Goal: Contribute content

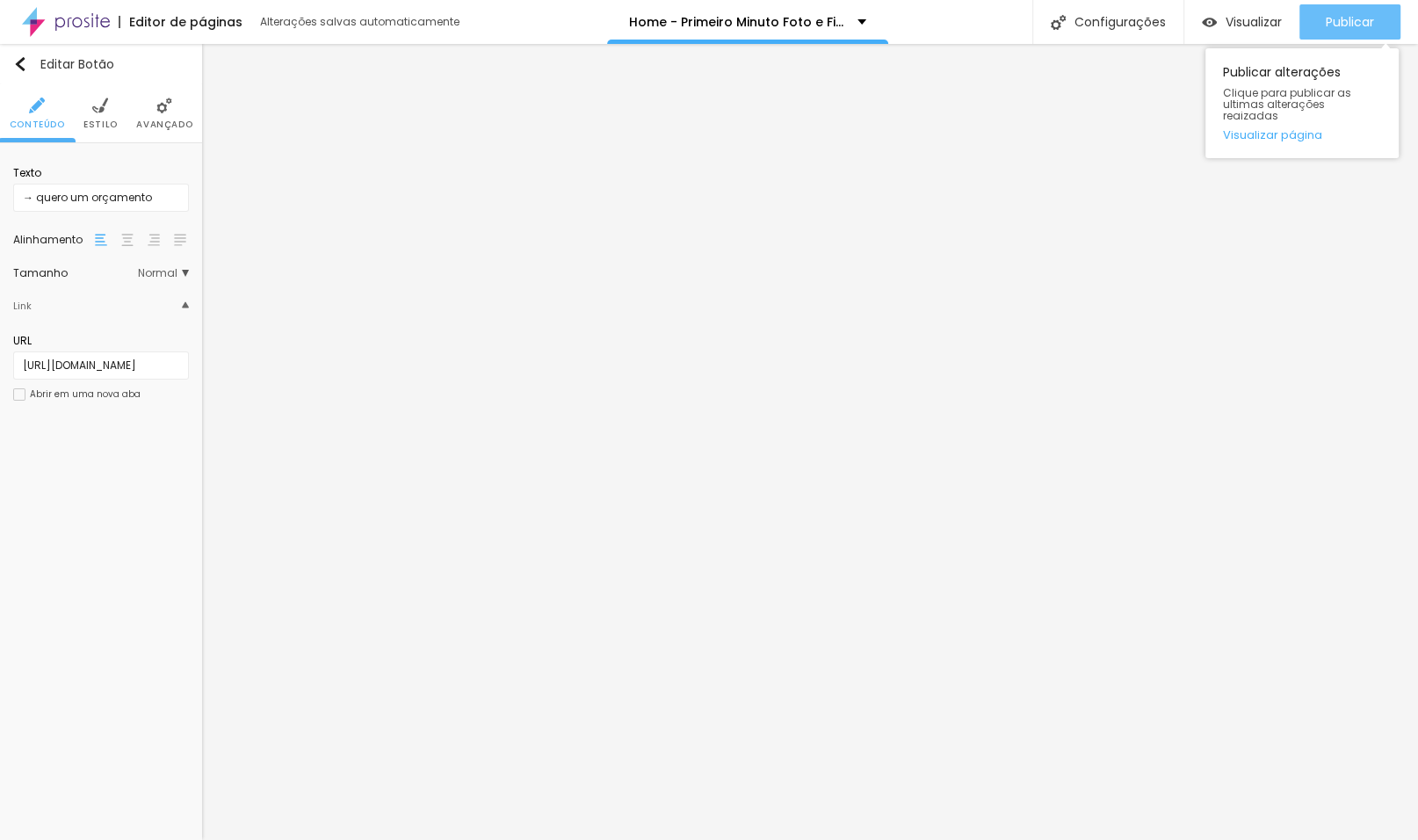
click at [1342, 26] on span "Publicar" at bounding box center [1350, 21] width 49 height 14
click at [100, 114] on img at bounding box center [100, 105] width 16 height 16
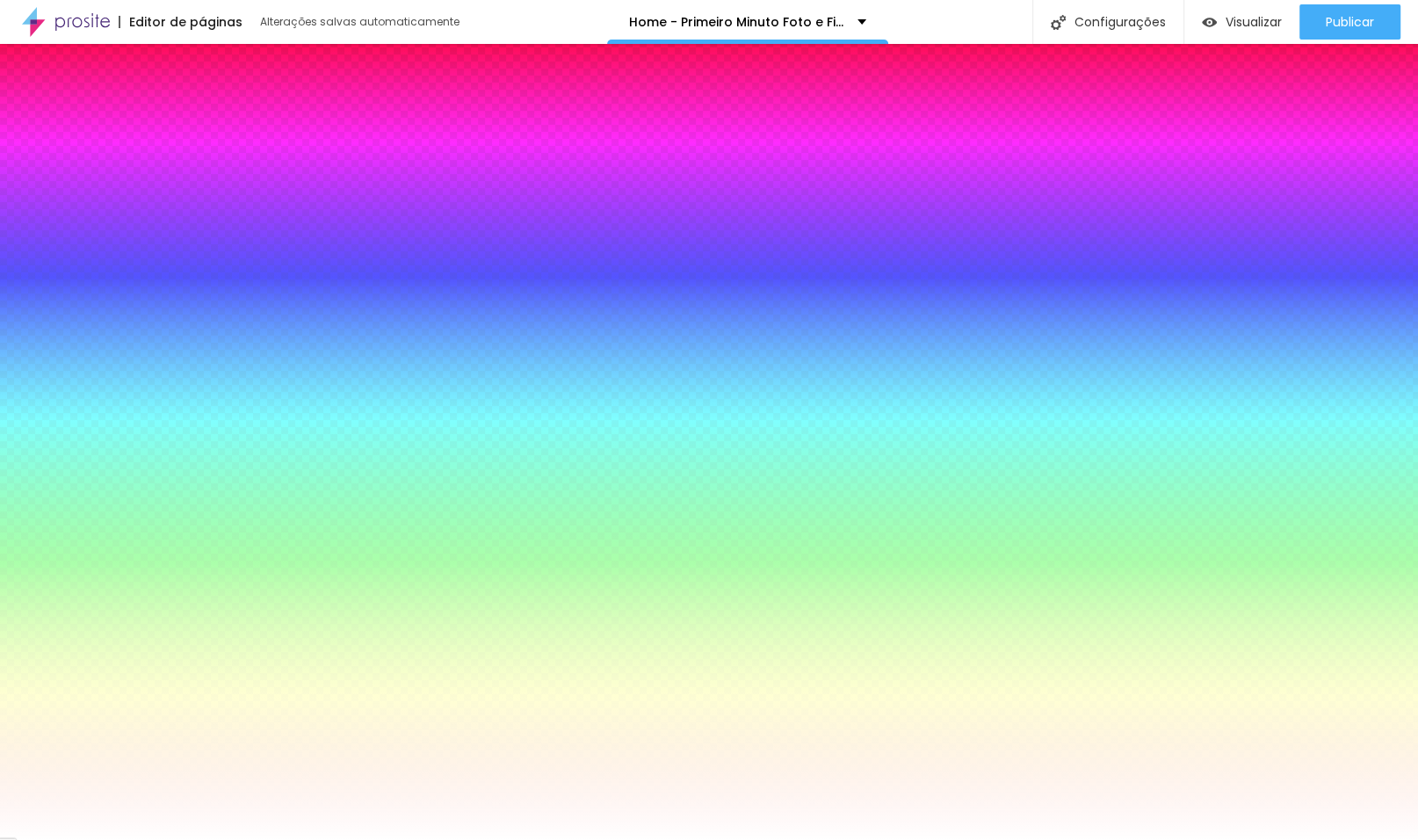
click at [87, 235] on icon "button" at bounding box center [82, 240] width 11 height 11
click at [852, 839] on div at bounding box center [709, 840] width 1418 height 0
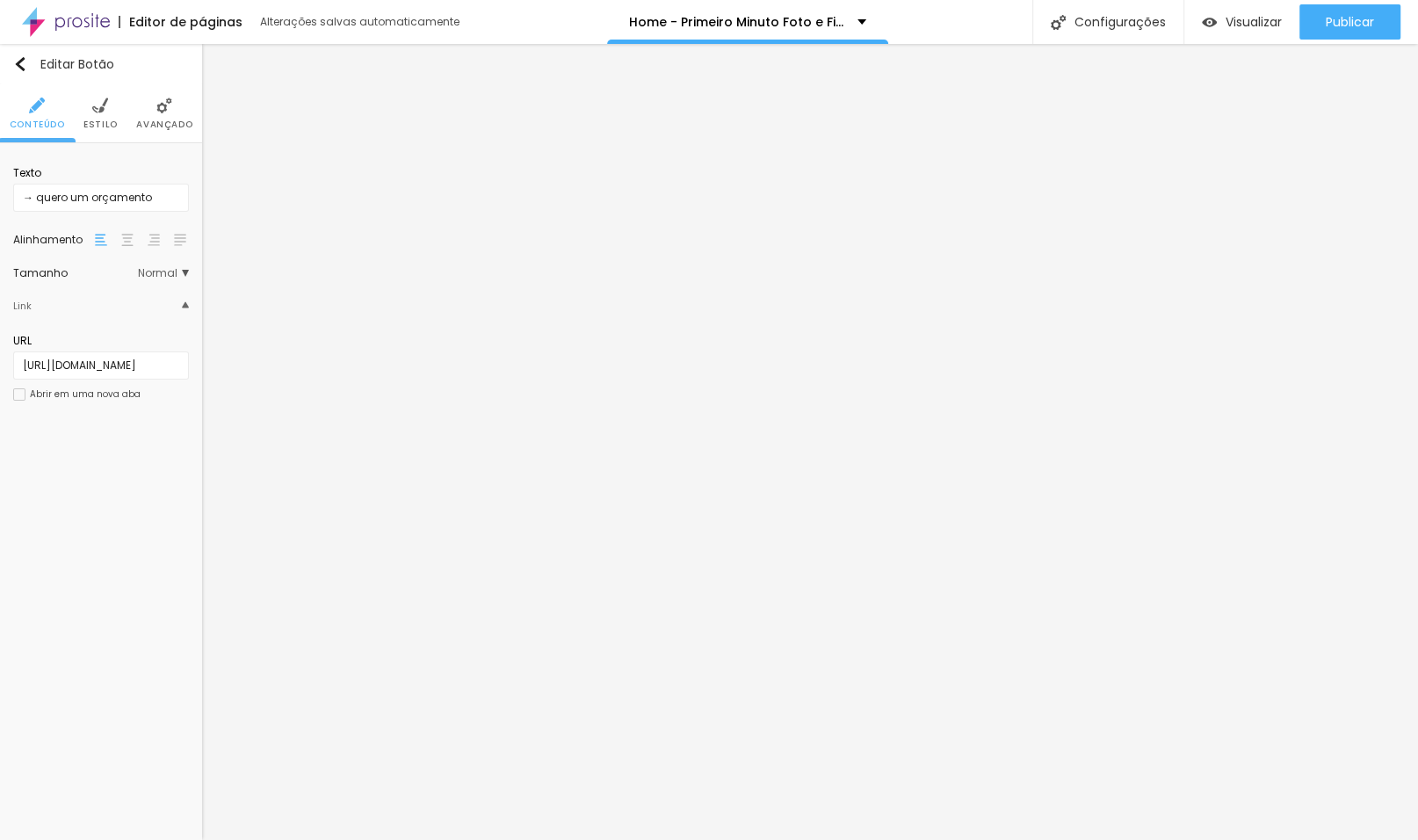
click at [127, 244] on img at bounding box center [127, 240] width 13 height 13
click at [102, 237] on img at bounding box center [101, 240] width 13 height 13
click at [96, 120] on span "Estilo" at bounding box center [100, 124] width 34 height 9
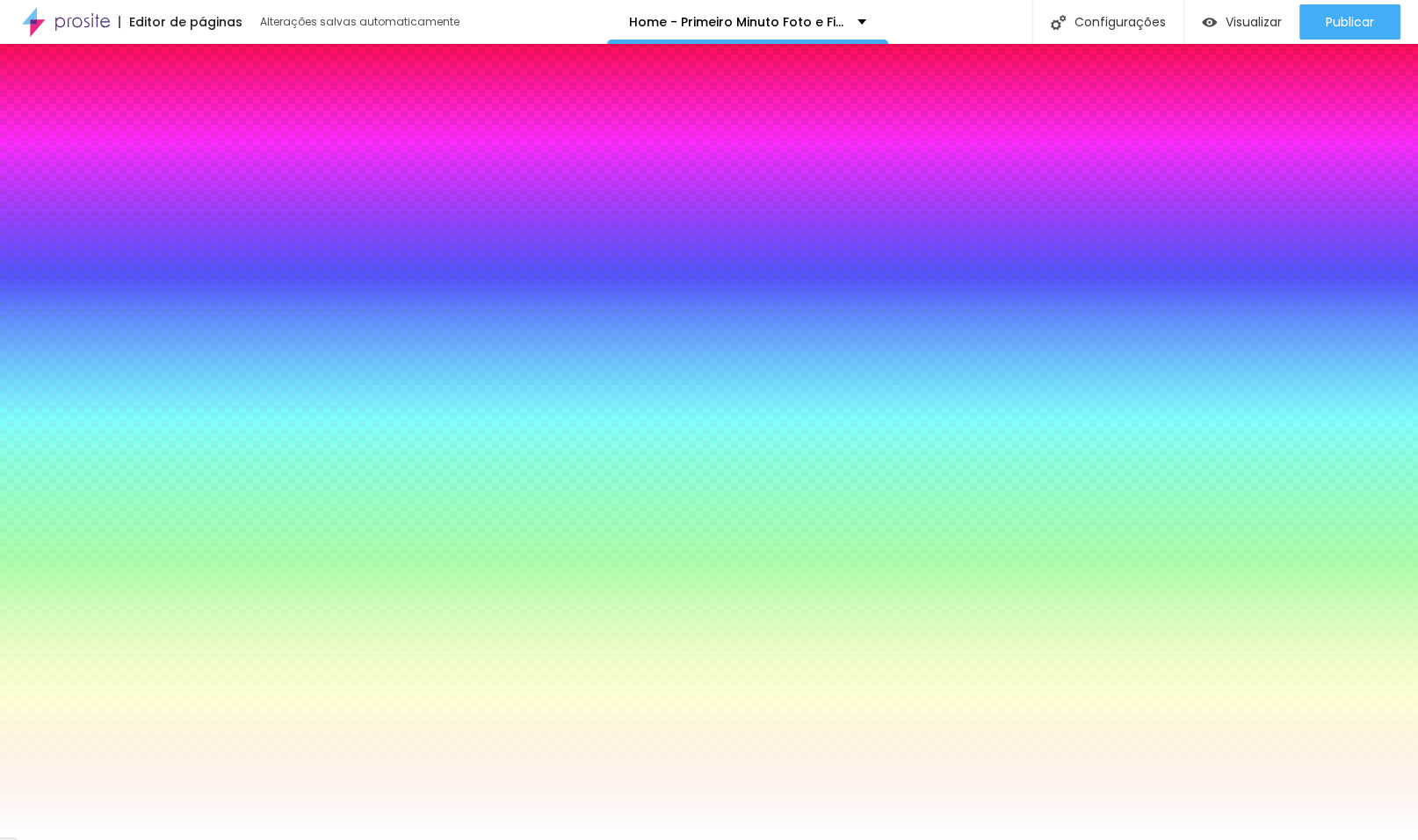
click at [18, 67] on img "button" at bounding box center [20, 64] width 14 height 14
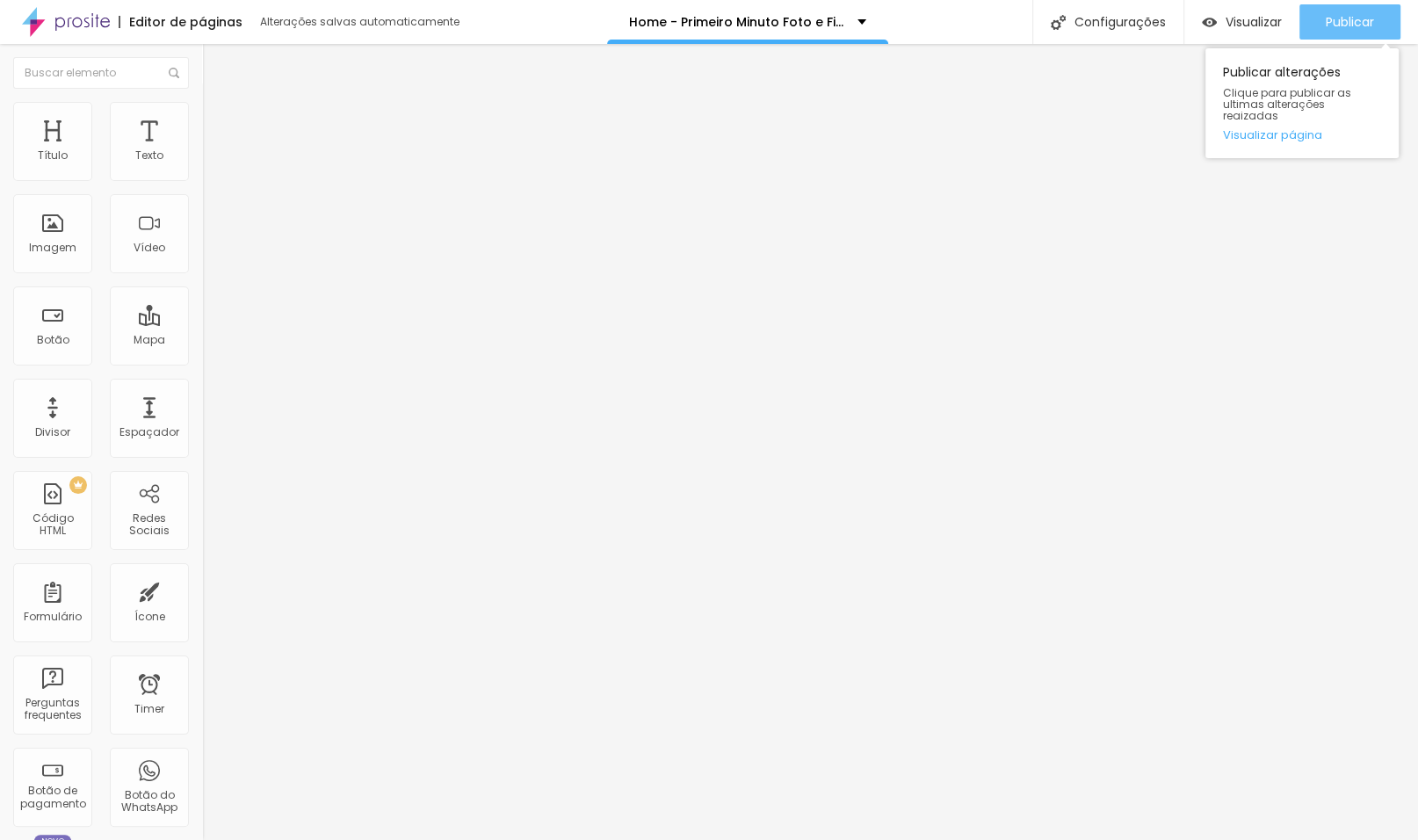
click at [1364, 23] on span "Publicar" at bounding box center [1350, 21] width 49 height 14
click at [1340, 15] on span "Publicar" at bounding box center [1350, 21] width 49 height 14
click at [105, 22] on img at bounding box center [66, 21] width 87 height 44
